Goal: Task Accomplishment & Management: Use online tool/utility

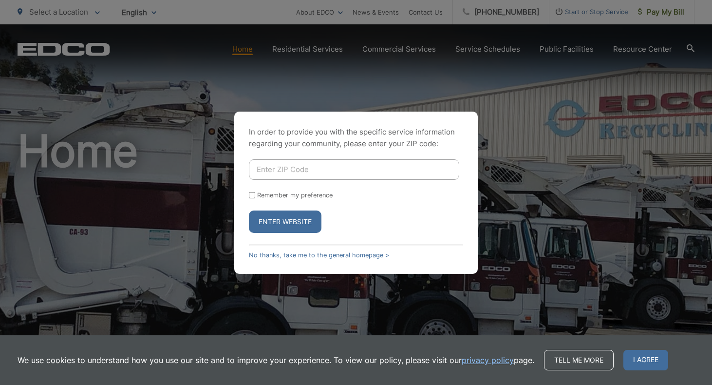
click at [336, 177] on input "Enter ZIP Code" at bounding box center [354, 169] width 210 height 20
type input "91950"
click at [251, 195] on input "Remember my preference" at bounding box center [252, 195] width 6 height 6
checkbox input "true"
click at [280, 215] on button "Enter Website" at bounding box center [285, 221] width 73 height 22
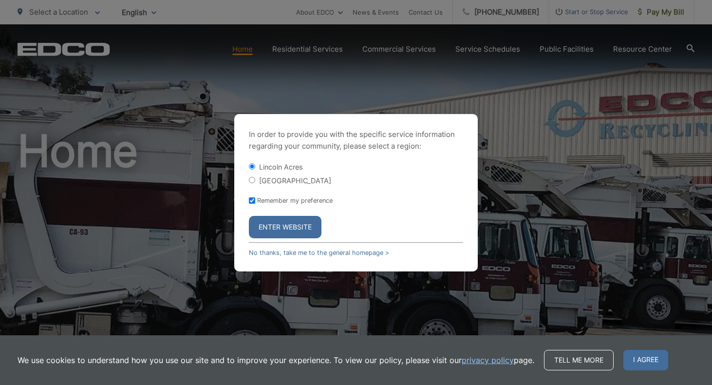
click at [273, 188] on form "[GEOGRAPHIC_DATA] Remember my preference Enter Website" at bounding box center [356, 200] width 214 height 76
click at [273, 182] on label "[GEOGRAPHIC_DATA]" at bounding box center [295, 180] width 72 height 8
click at [255, 182] on input "[GEOGRAPHIC_DATA]" at bounding box center [252, 180] width 6 height 6
radio input "true"
click at [277, 230] on button "Enter Website" at bounding box center [285, 227] width 73 height 22
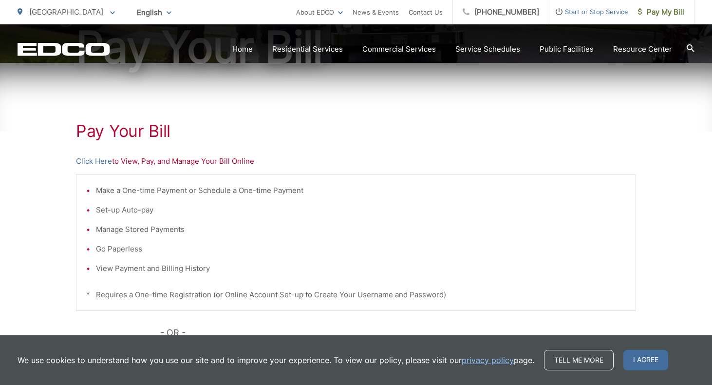
scroll to position [132, 0]
click at [96, 162] on link "Click Here" at bounding box center [94, 162] width 36 height 12
